Goal: Transaction & Acquisition: Book appointment/travel/reservation

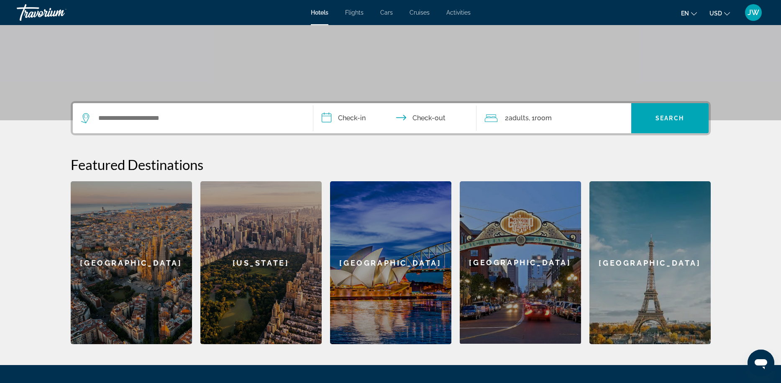
scroll to position [131, 0]
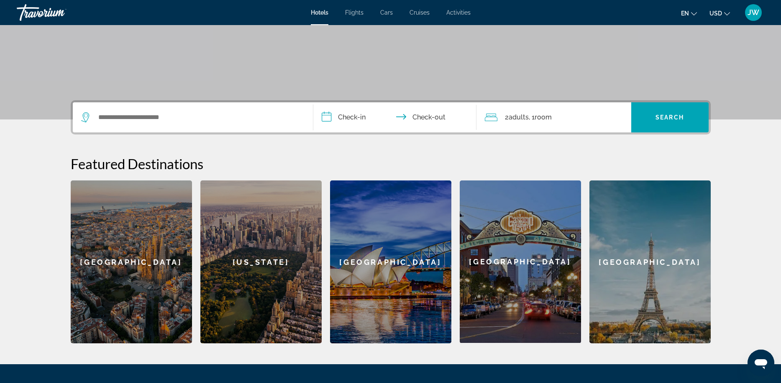
click at [478, 120] on input "**********" at bounding box center [396, 118] width 166 height 33
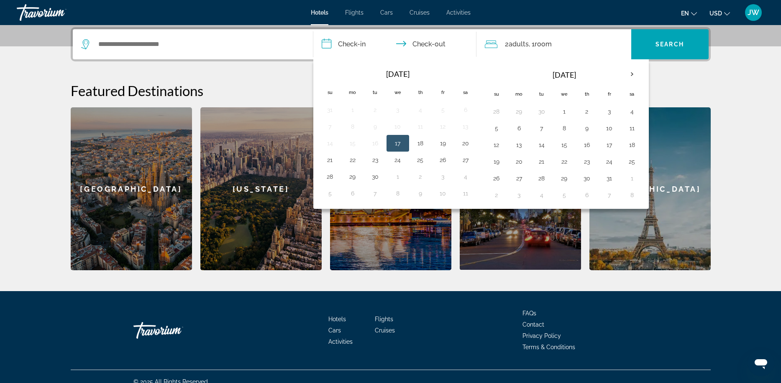
scroll to position [205, 0]
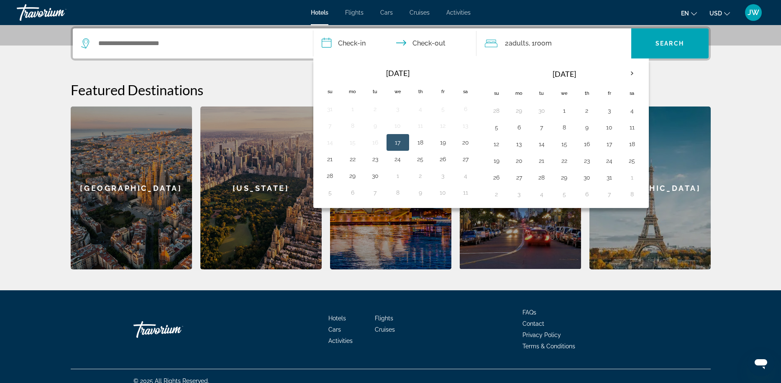
click at [360, 119] on td "8" at bounding box center [352, 126] width 23 height 17
click at [206, 90] on h2 "Featured Destinations" at bounding box center [391, 90] width 640 height 17
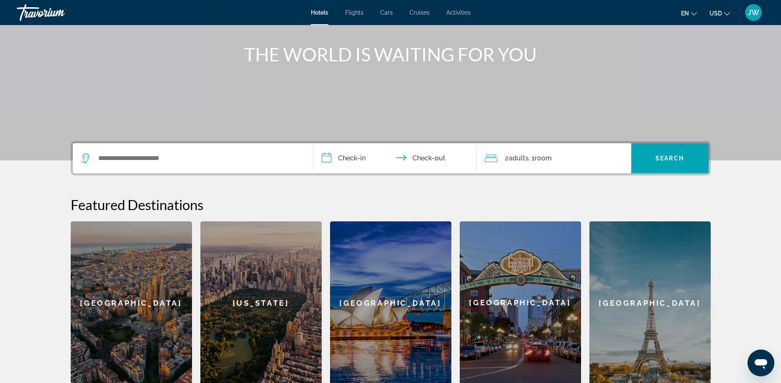
scroll to position [89, 0]
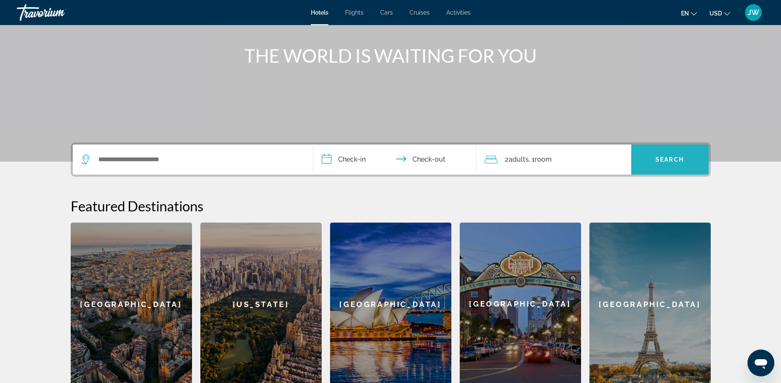
click at [671, 159] on span "Search" at bounding box center [669, 159] width 28 height 7
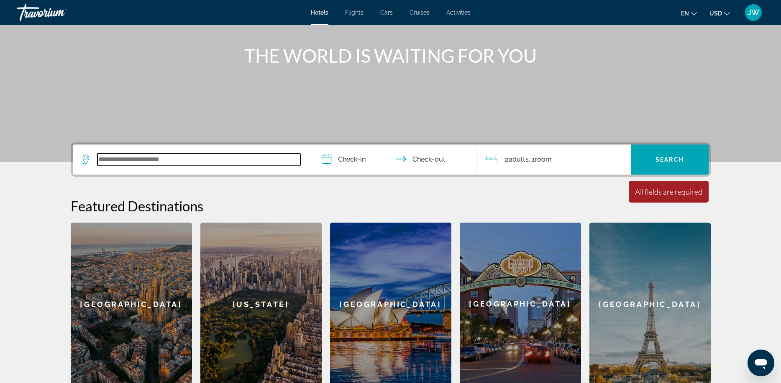
click at [225, 155] on input "Search widget" at bounding box center [198, 159] width 203 height 13
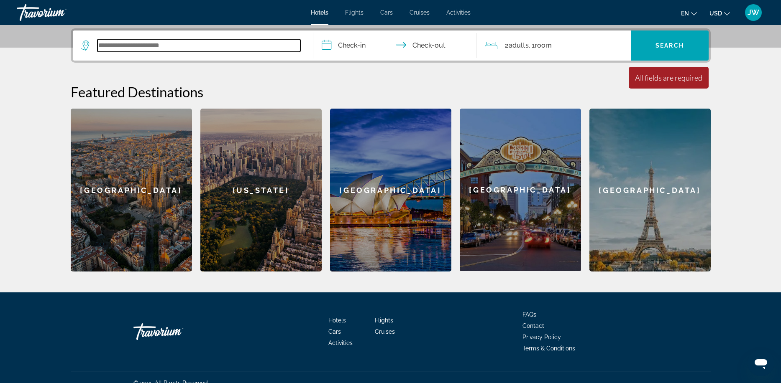
scroll to position [205, 0]
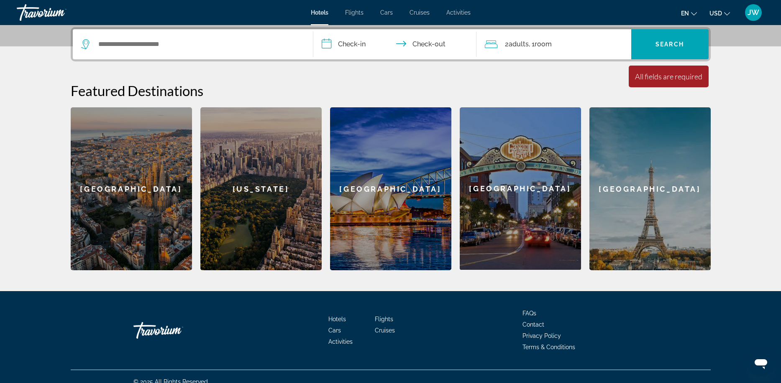
click at [227, 51] on div "Search widget" at bounding box center [192, 44] width 223 height 30
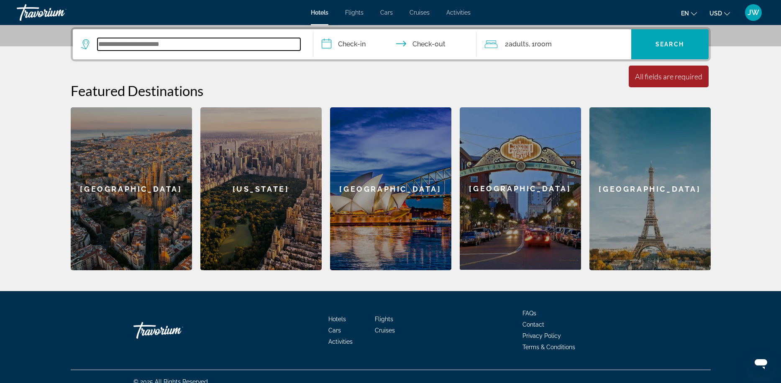
click at [227, 50] on input "Search widget" at bounding box center [198, 44] width 203 height 13
